Goal: Communication & Community: Answer question/provide support

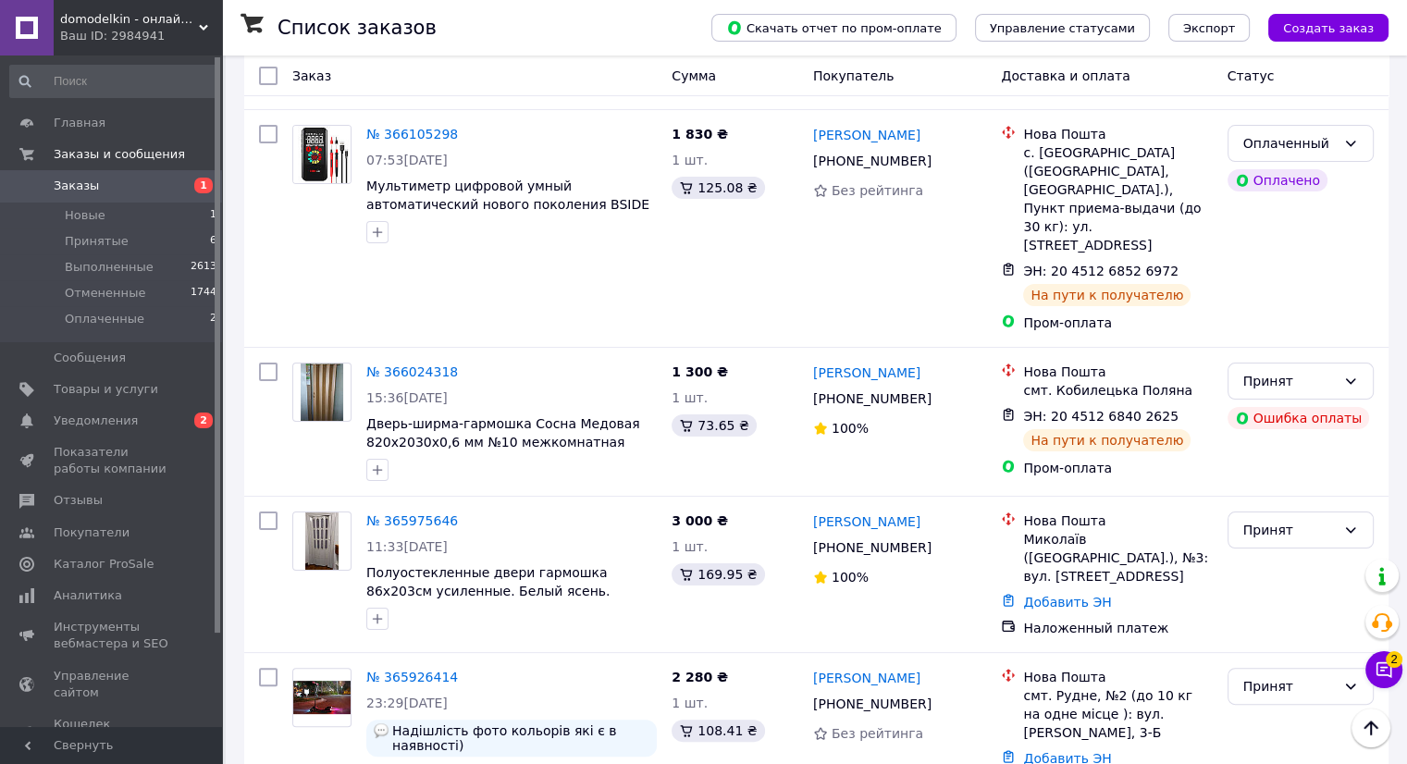
scroll to position [335, 0]
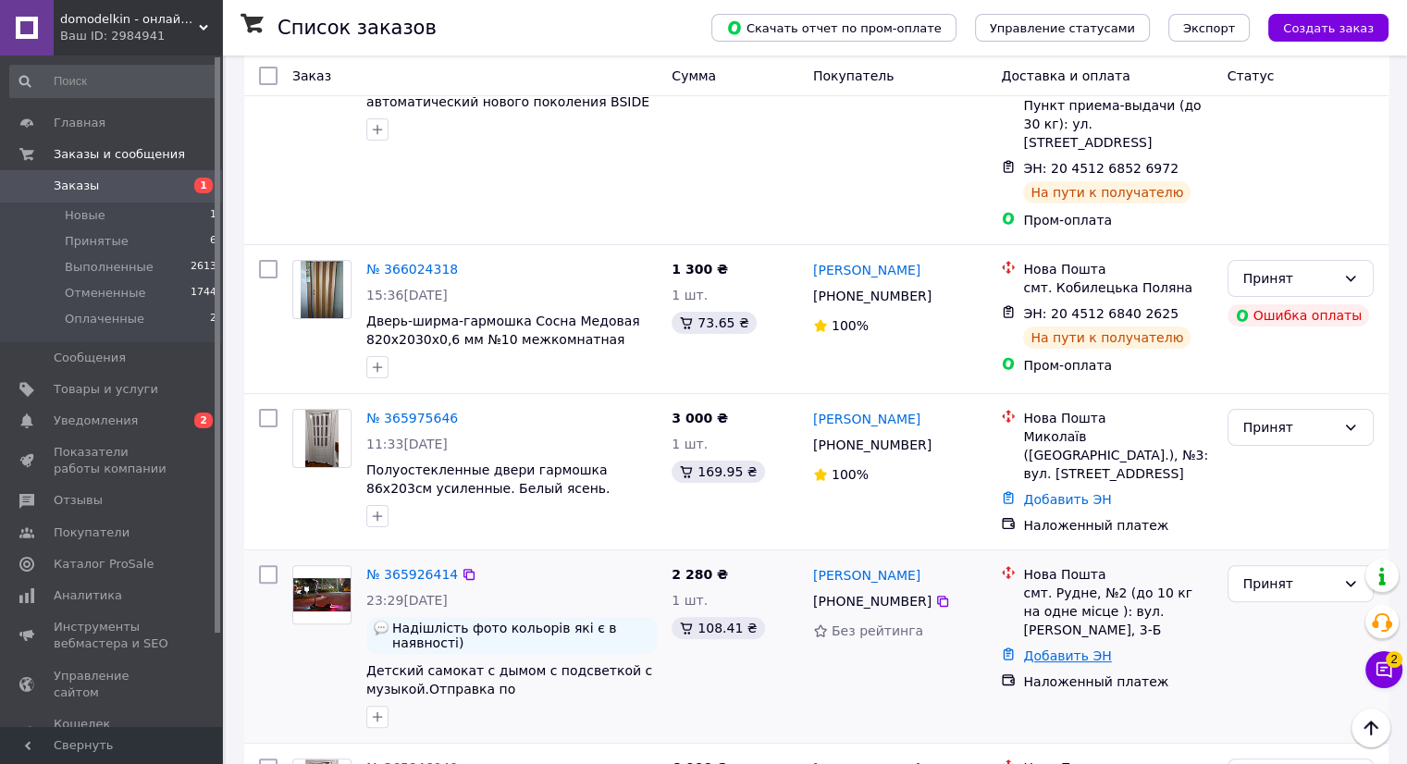
click at [1087, 648] on link "Добавить ЭН" at bounding box center [1067, 655] width 88 height 15
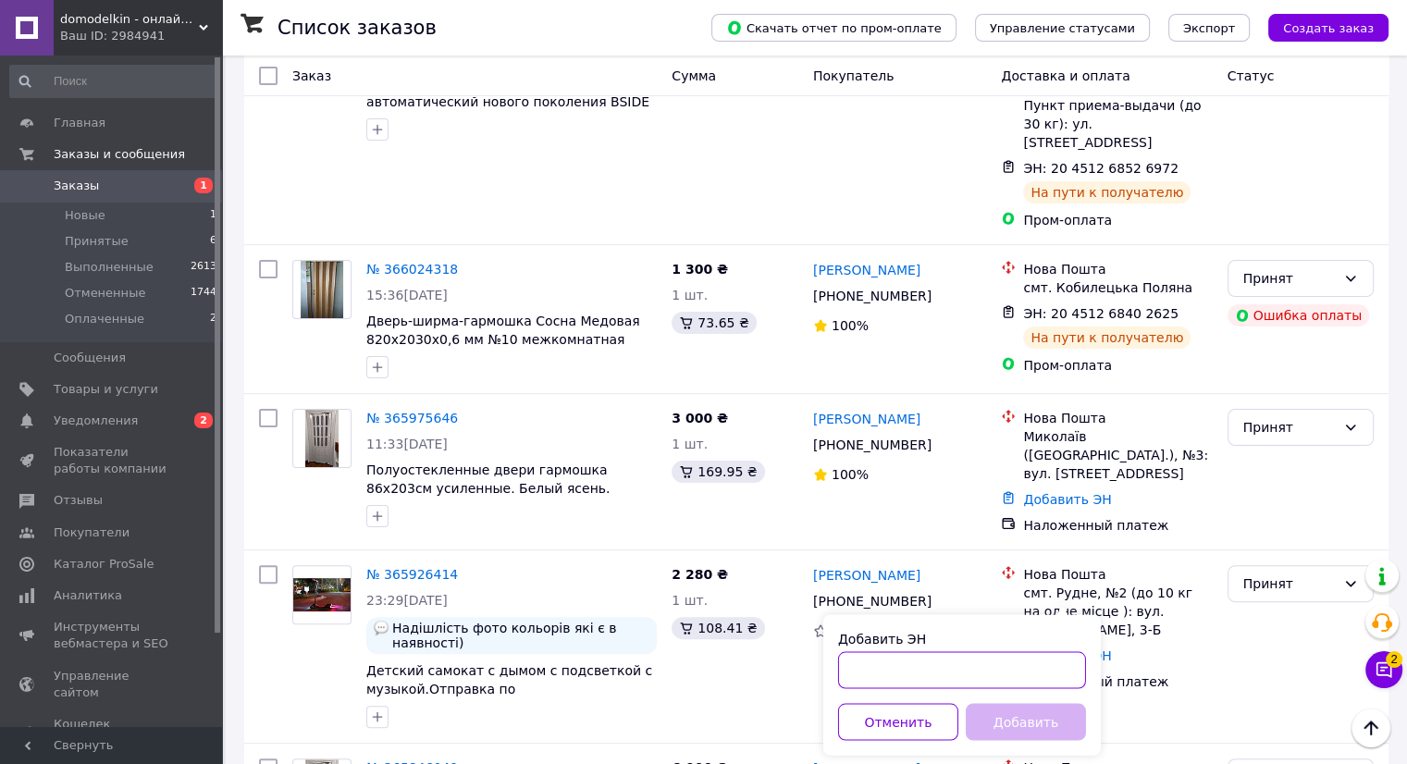
click at [980, 665] on input "Добавить ЭН" at bounding box center [962, 669] width 248 height 37
paste input "20451267628241"
type input "20451267628241"
click at [1041, 729] on button "Добавить" at bounding box center [1025, 721] width 120 height 37
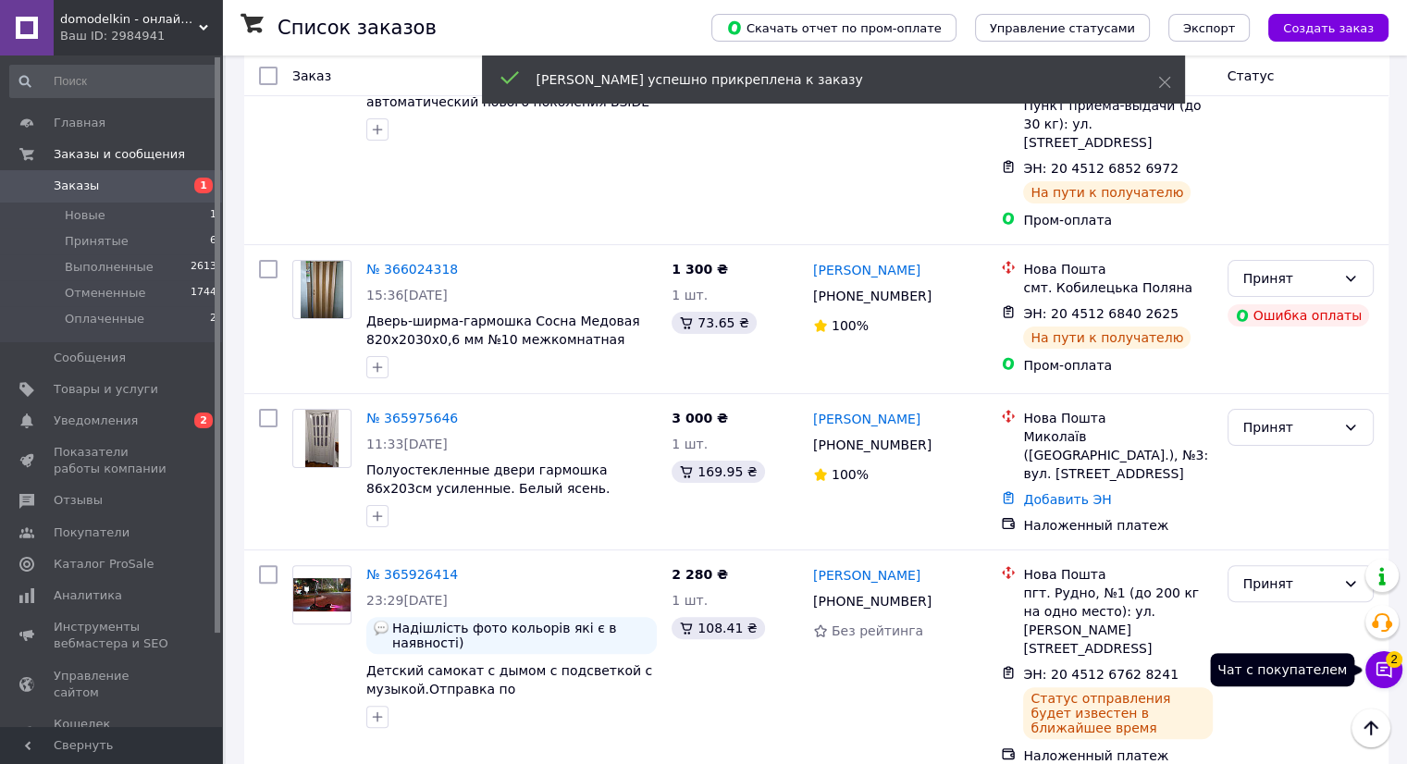
click at [1384, 667] on icon at bounding box center [1384, 670] width 16 height 16
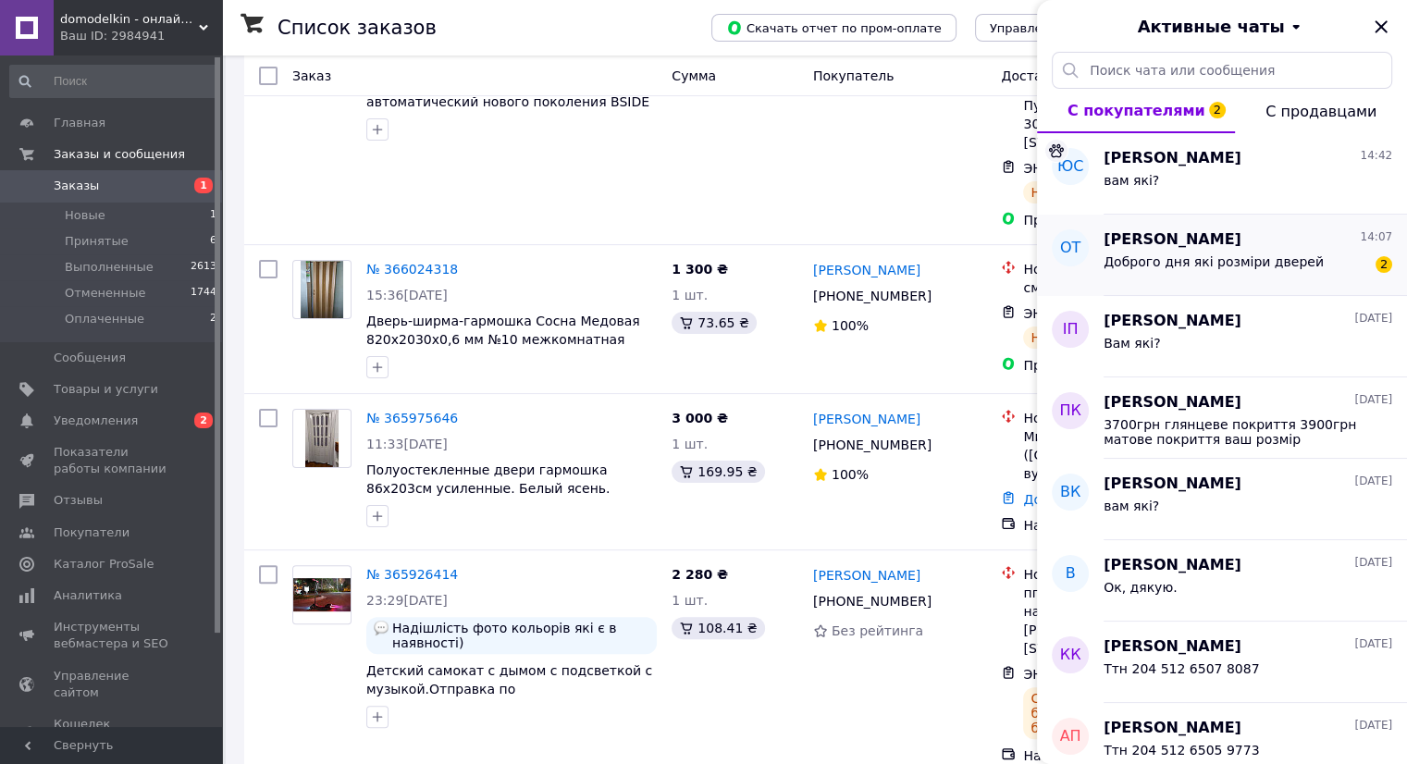
click at [1194, 262] on span "Доброго дня які розміри дверей" at bounding box center [1213, 261] width 220 height 15
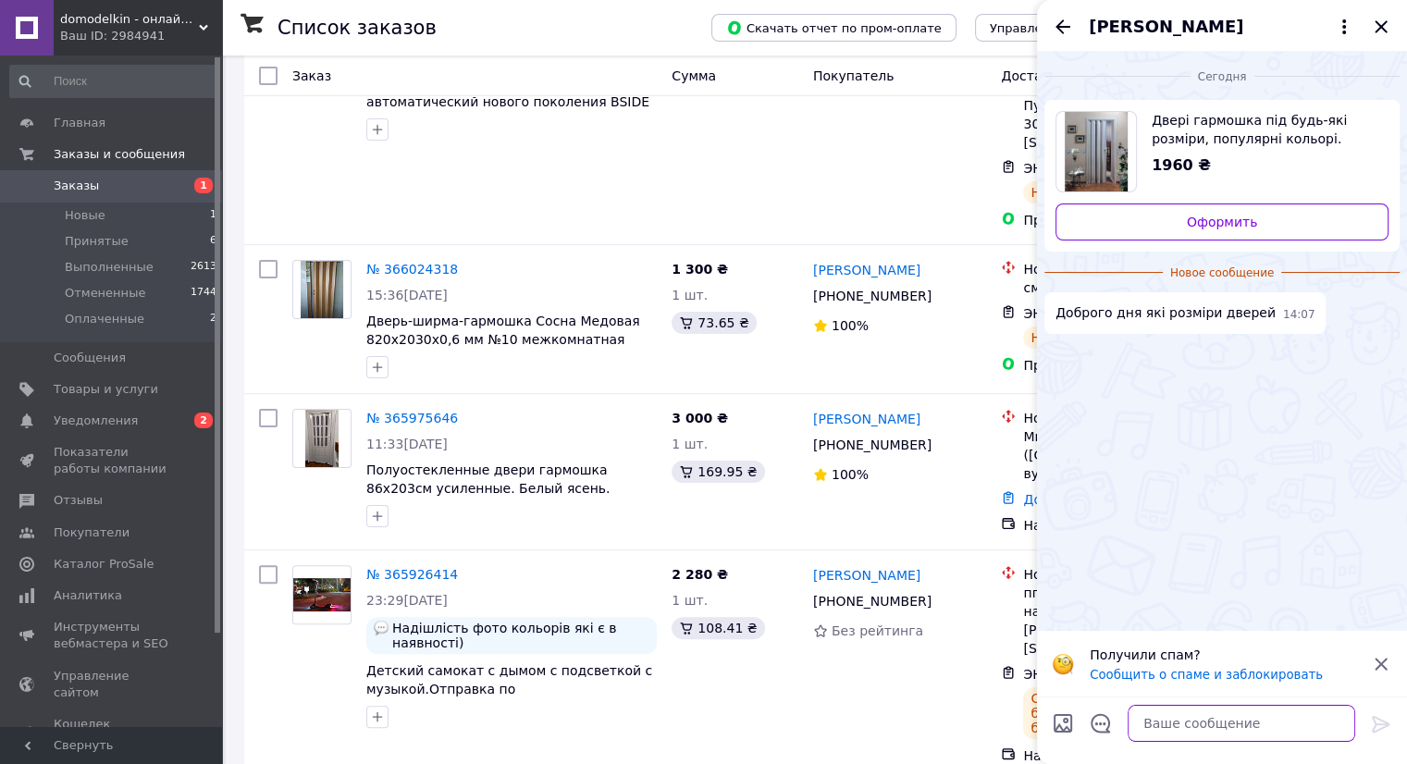
click at [1234, 715] on textarea at bounding box center [1240, 723] width 227 height 37
click at [1105, 723] on textarea "які вам потрібні" at bounding box center [1222, 723] width 264 height 37
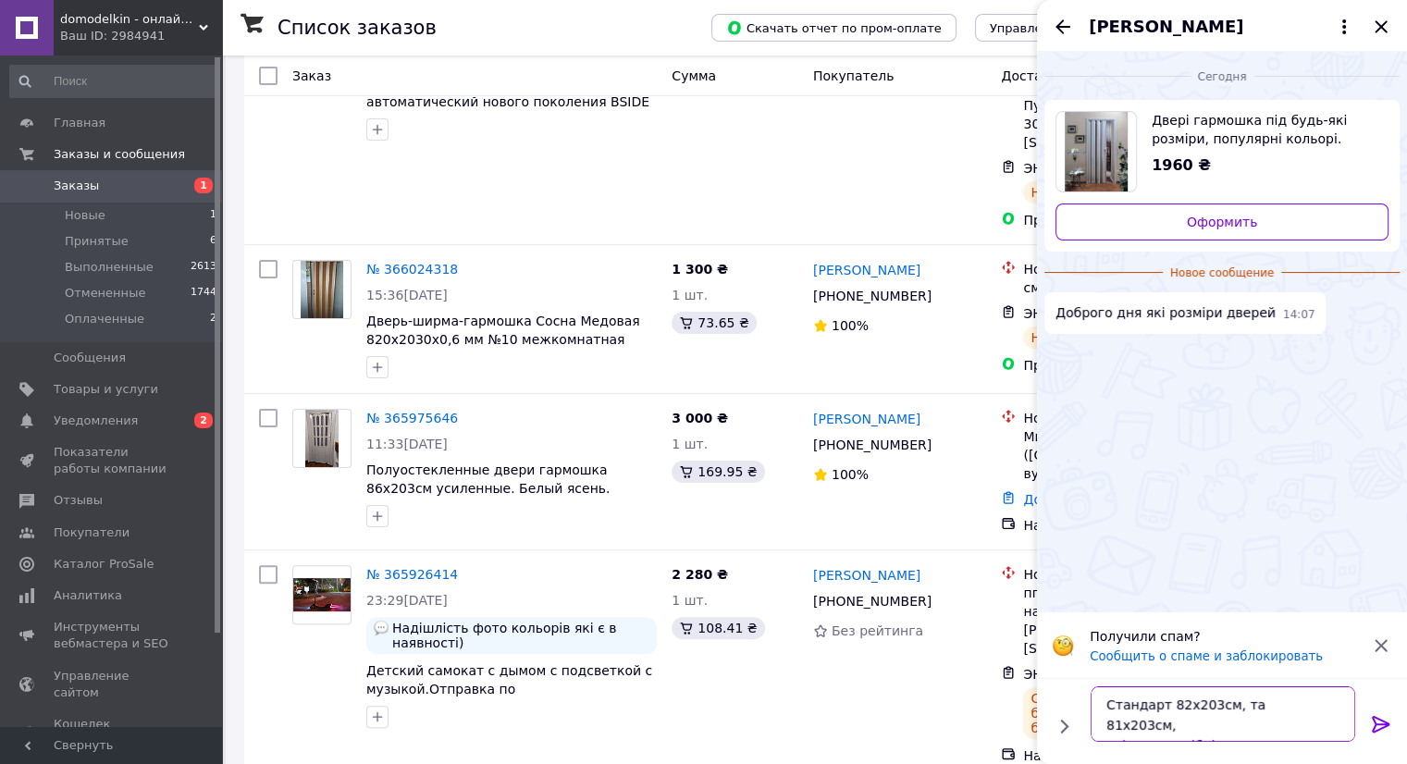
click at [1119, 724] on textarea "Стандарт 82х203см, та 81х203см, які вам потрібні" at bounding box center [1222, 713] width 264 height 55
type textarea "Стандарт 82х203см, та 81х203см, який розмір вам потрібен?"
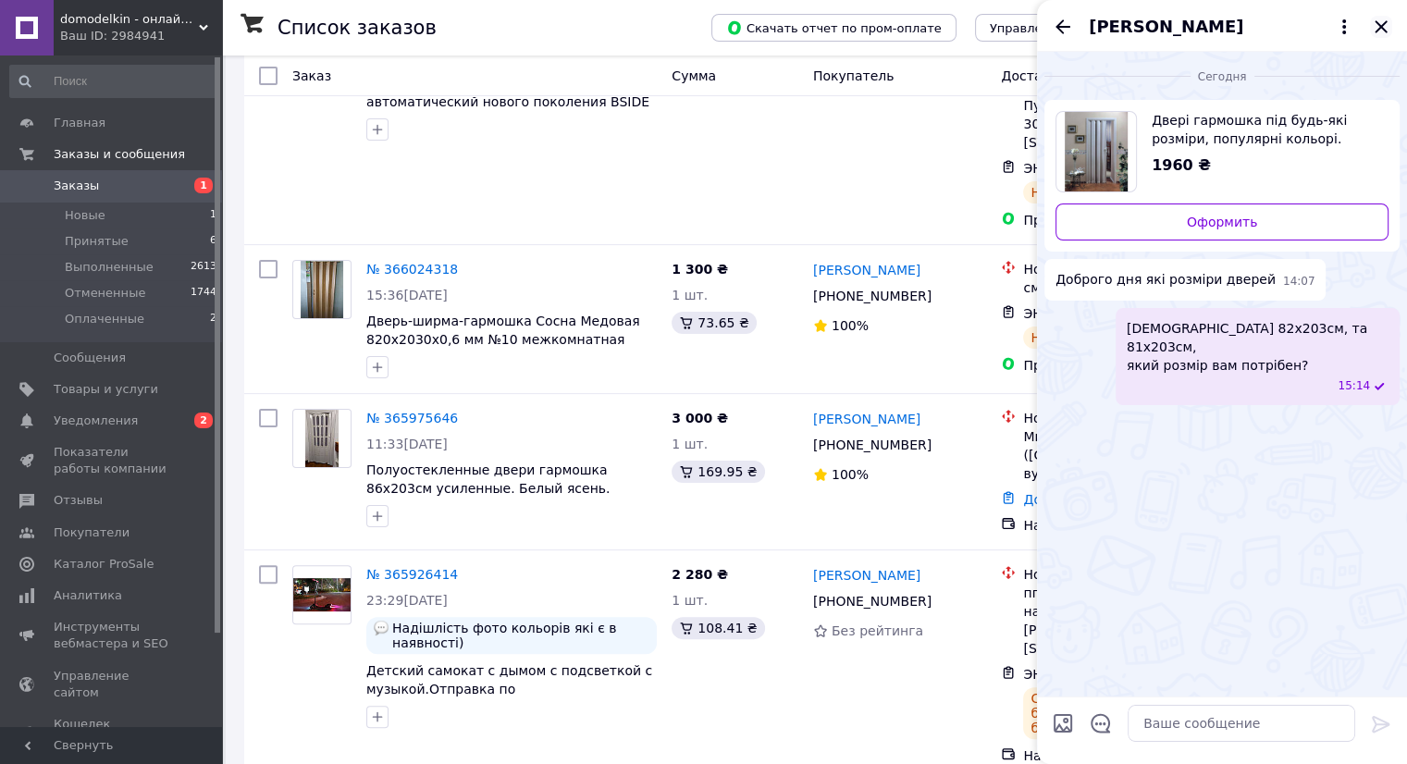
click at [1376, 27] on icon "Закрыть" at bounding box center [1381, 27] width 22 height 22
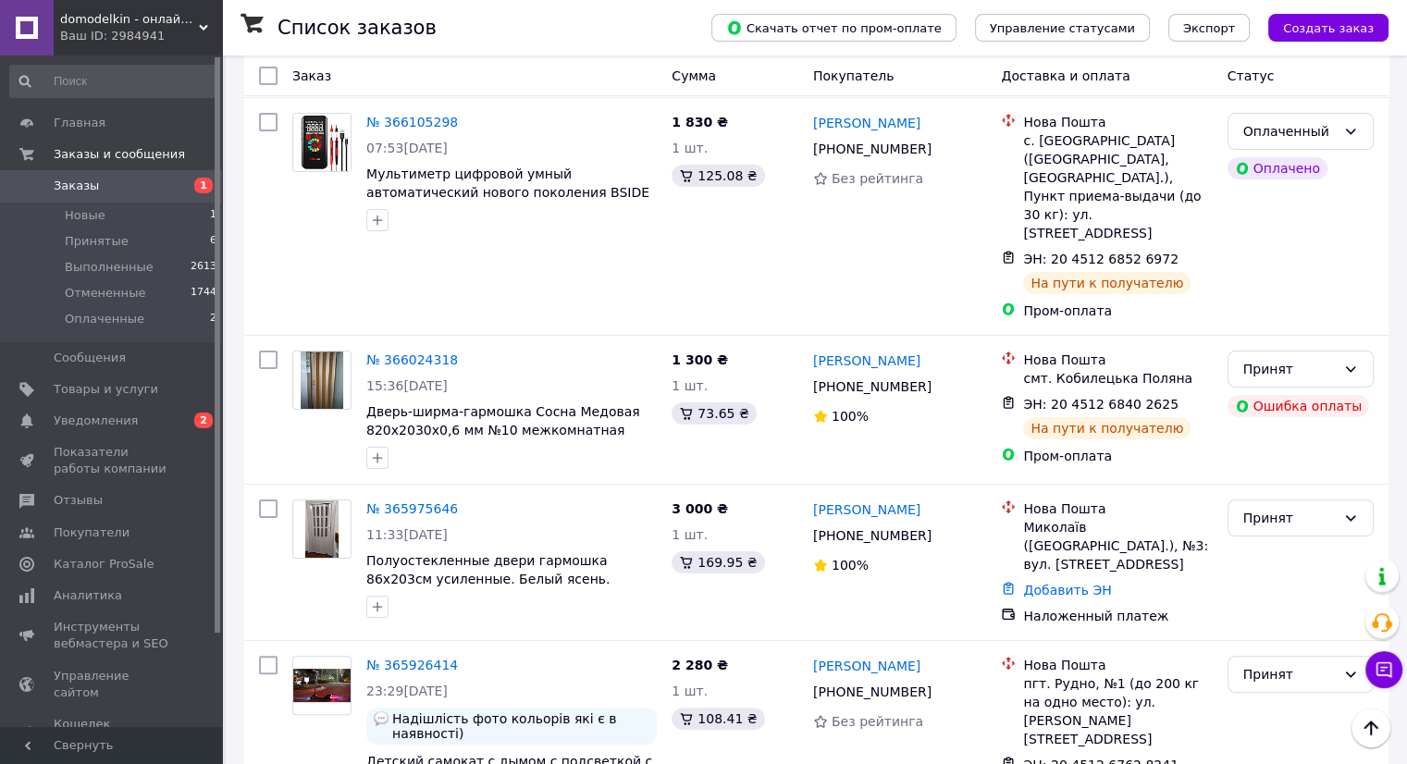
scroll to position [243, 0]
